Goal: Book appointment/travel/reservation

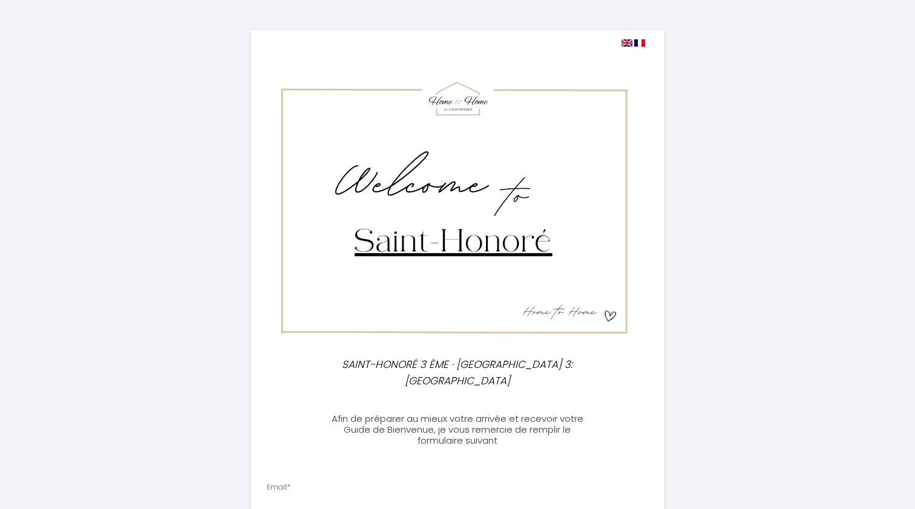
select select
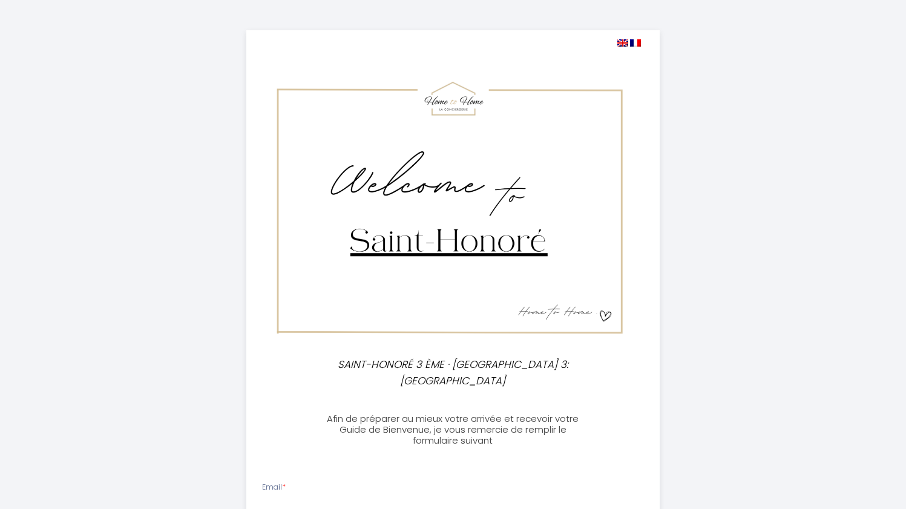
click at [621, 42] on img at bounding box center [622, 42] width 11 height 7
select select
click at [621, 42] on img at bounding box center [622, 42] width 11 height 7
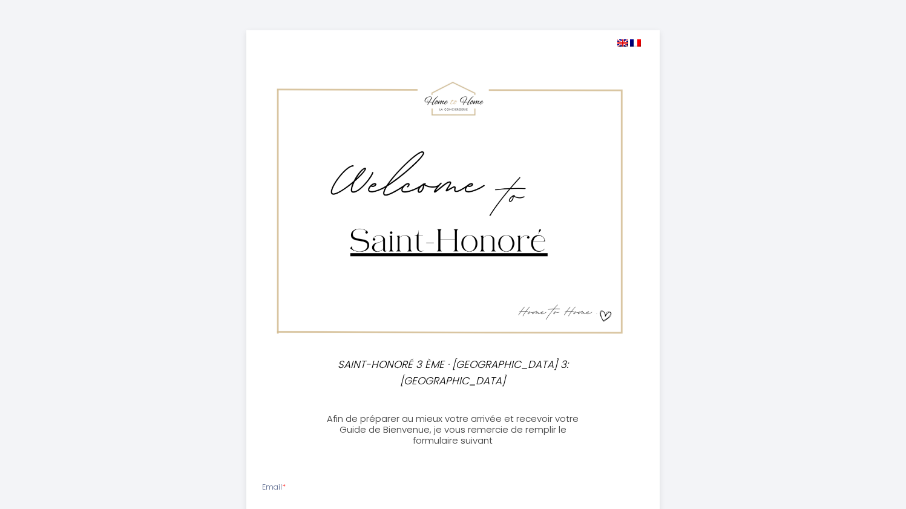
click at [621, 43] on img at bounding box center [622, 42] width 11 height 7
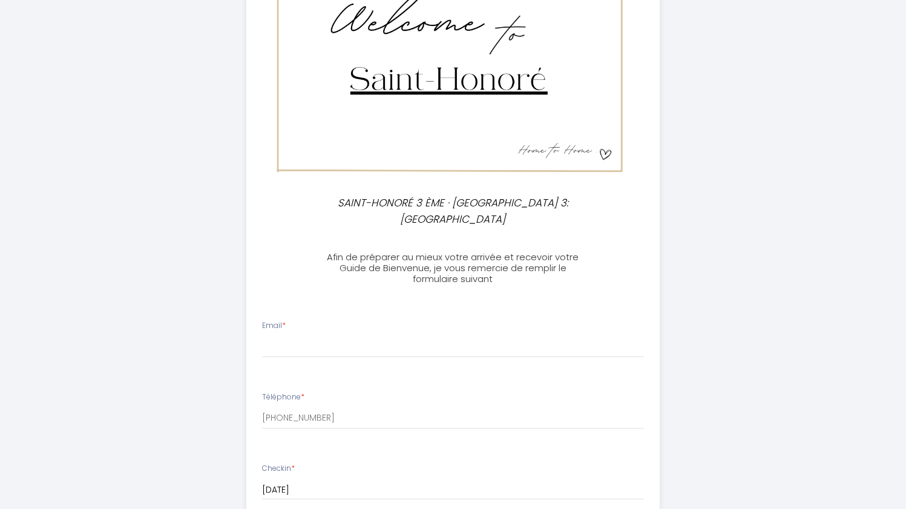
scroll to position [163, 0]
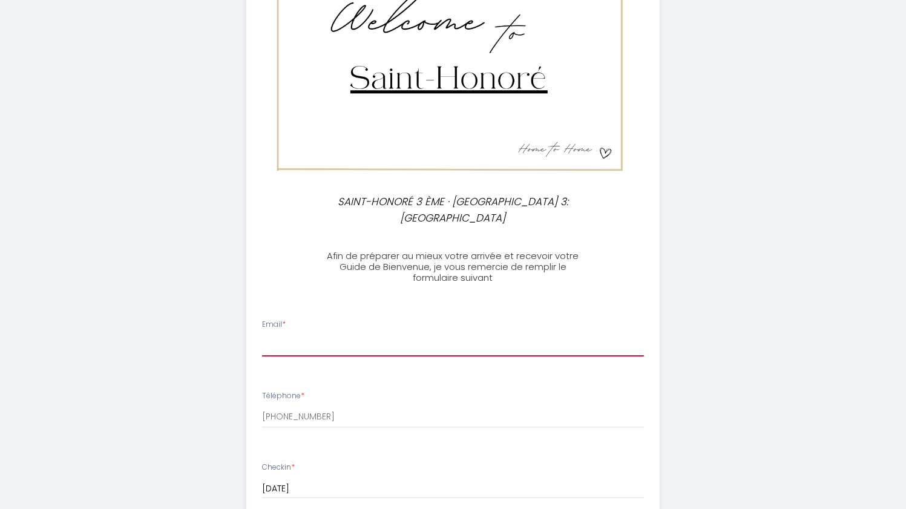
type input "[PERSON_NAME][EMAIL_ADDRESS][DOMAIN_NAME]"
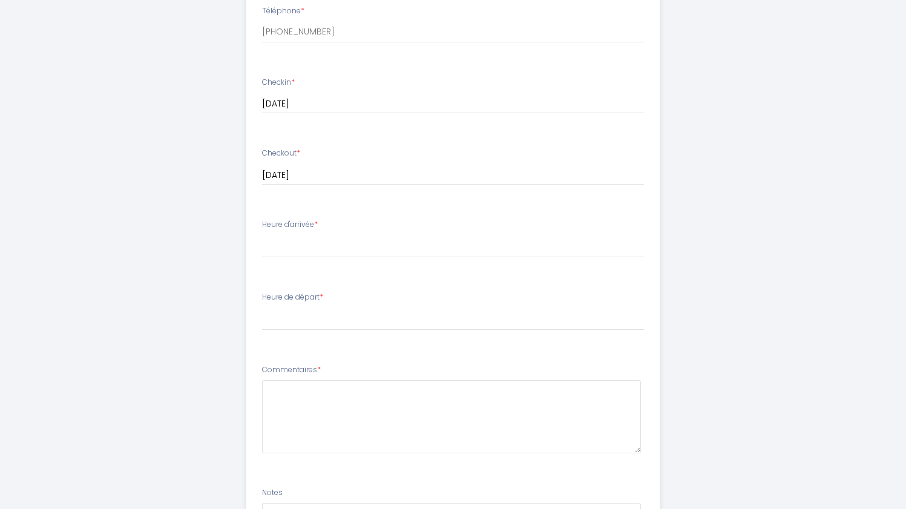
scroll to position [550, 0]
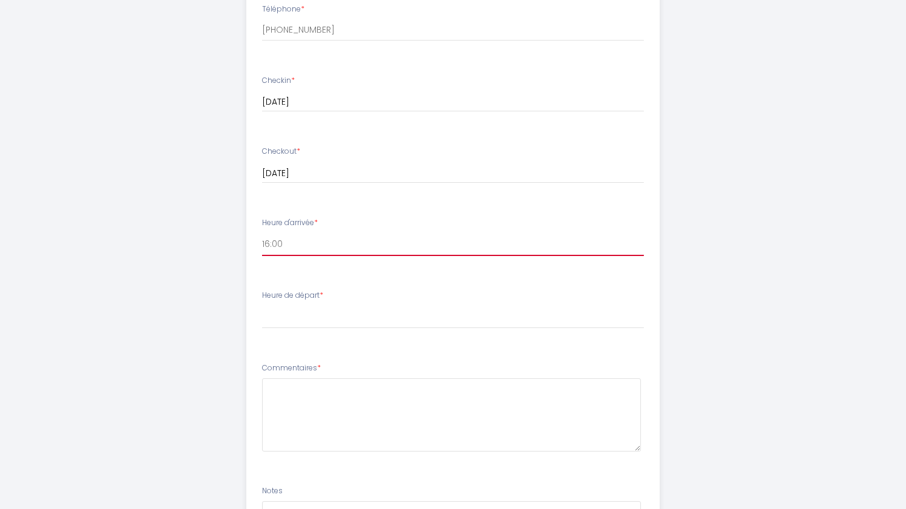
select select "18:00"
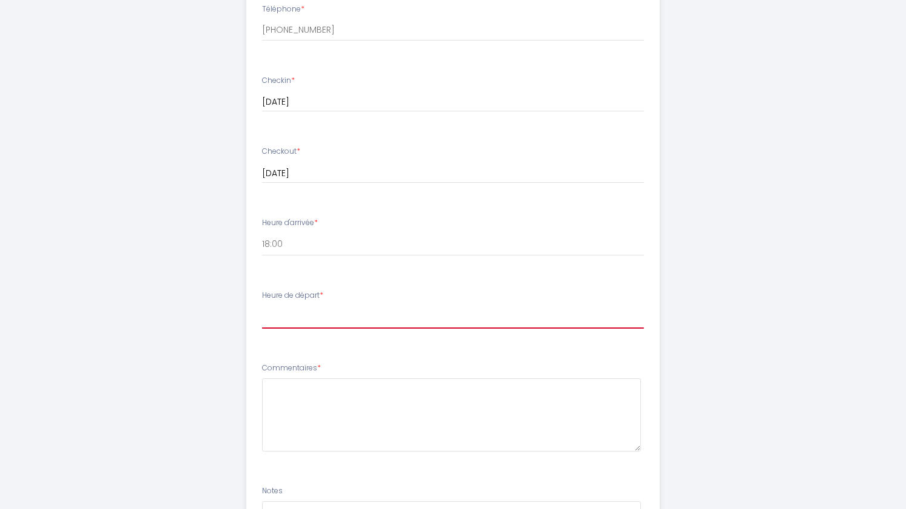
select select "08:00"
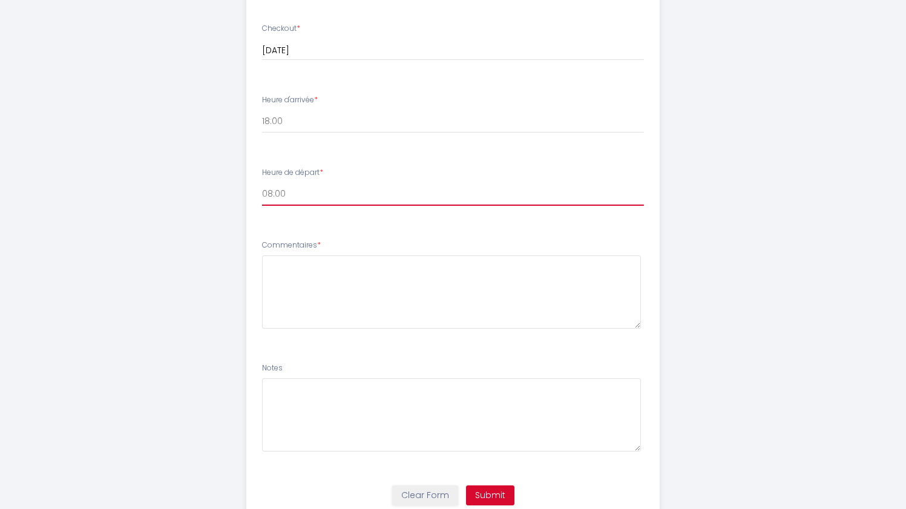
scroll to position [674, 0]
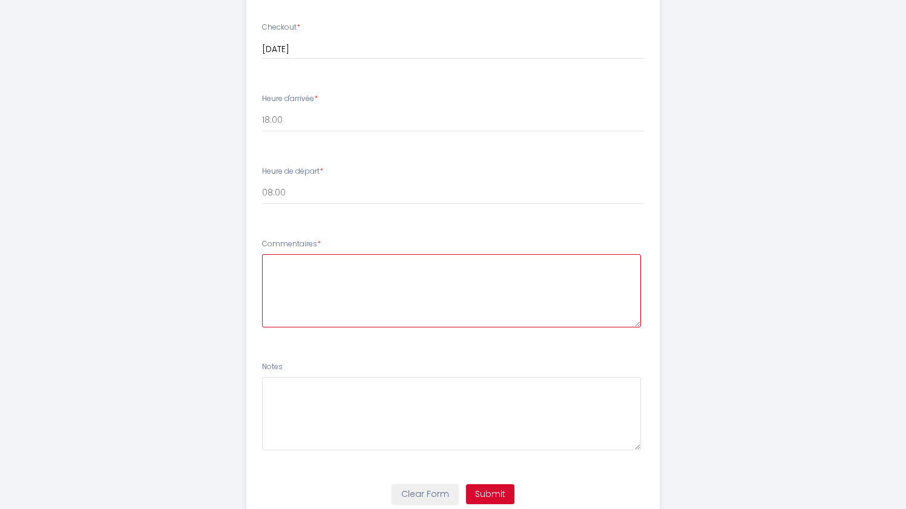
click at [337, 275] on textarea at bounding box center [451, 290] width 379 height 73
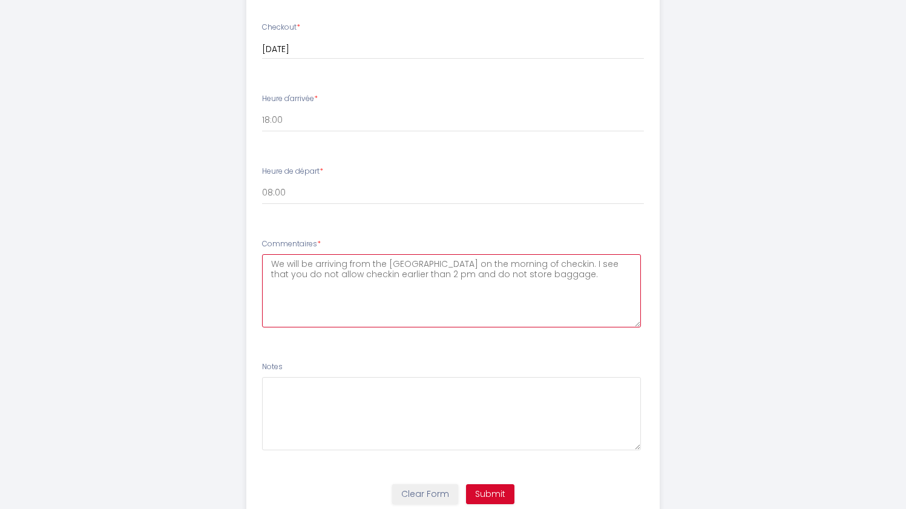
drag, startPoint x: 553, startPoint y: 258, endPoint x: 512, endPoint y: 258, distance: 40.6
click at [512, 258] on textarea "We will be arriving from the [GEOGRAPHIC_DATA] on the morning of checkin. I see…" at bounding box center [451, 290] width 379 height 73
click at [508, 261] on textarea "We will be arriving from the [GEOGRAPHIC_DATA] on the morning of checkin The Ai…" at bounding box center [451, 290] width 379 height 73
click at [559, 260] on textarea "We will be arriving from the [GEOGRAPHIC_DATA] on the morning of checkin. The A…" at bounding box center [451, 290] width 379 height 73
click at [589, 268] on textarea "We will be arriving from the [GEOGRAPHIC_DATA] on the morning of checkin. The A…" at bounding box center [451, 290] width 379 height 73
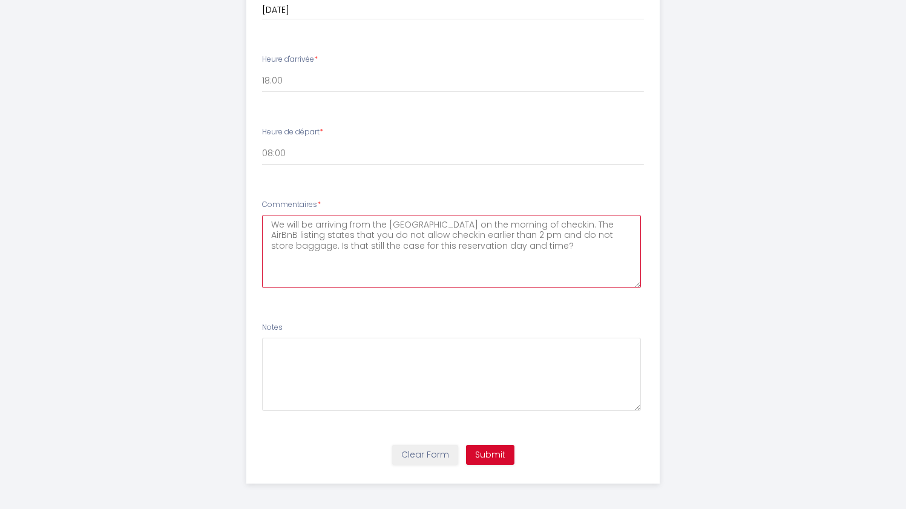
scroll to position [712, 0]
type textarea "We will be arriving from the [GEOGRAPHIC_DATA] on the morning of checkin. The A…"
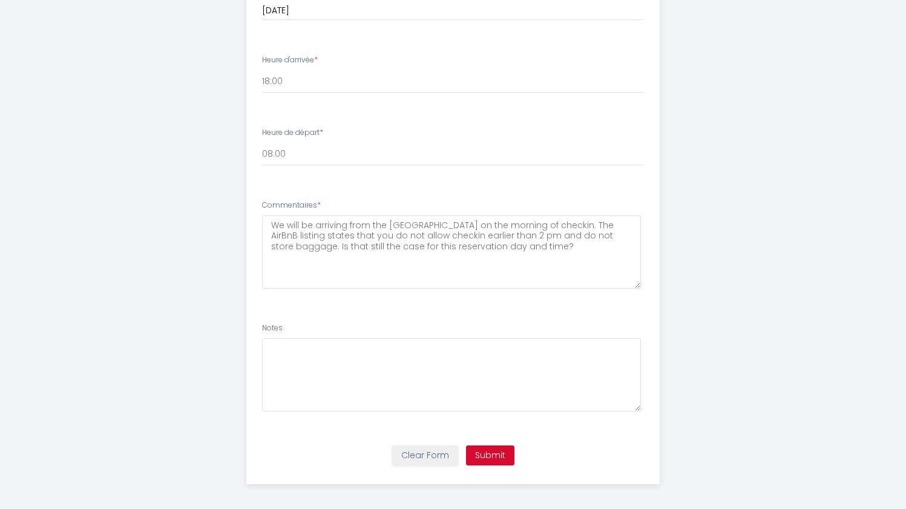
click at [492, 448] on button "Submit" at bounding box center [490, 455] width 48 height 21
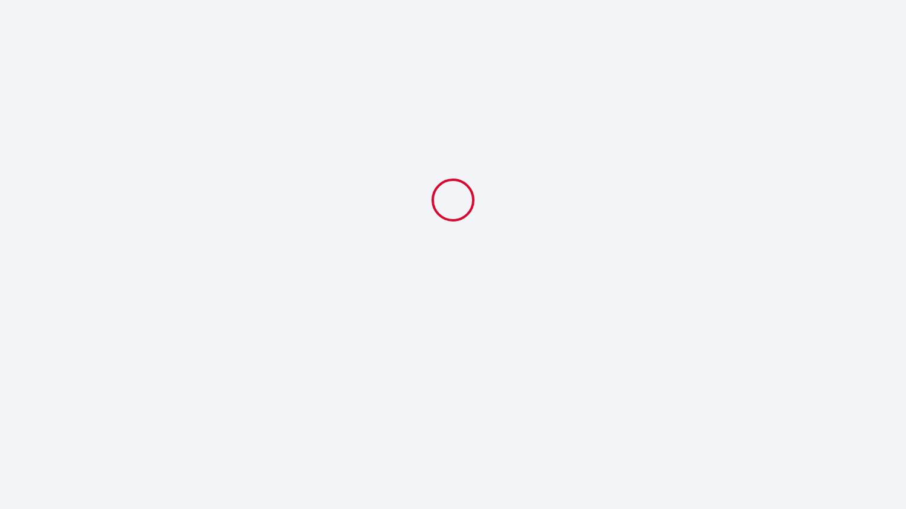
scroll to position [0, 0]
select select "18:00"
select select "08:00"
